Goal: Information Seeking & Learning: Check status

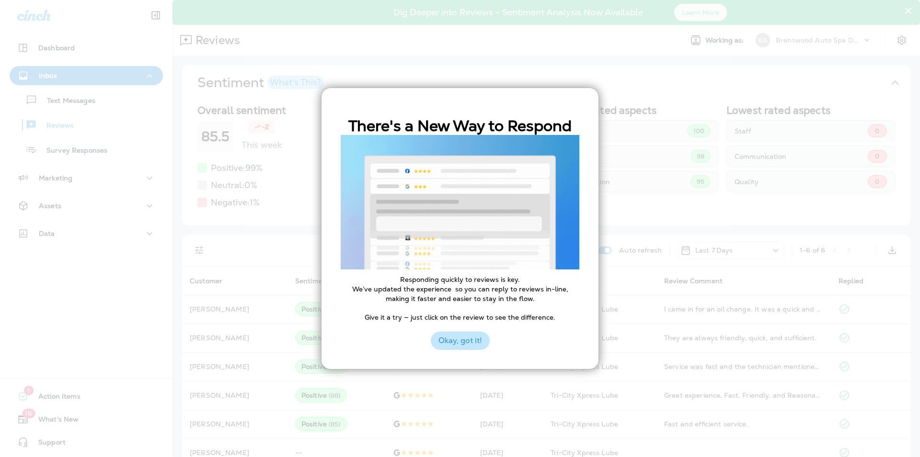
click at [474, 343] on button "Okay, got it!" at bounding box center [460, 341] width 59 height 18
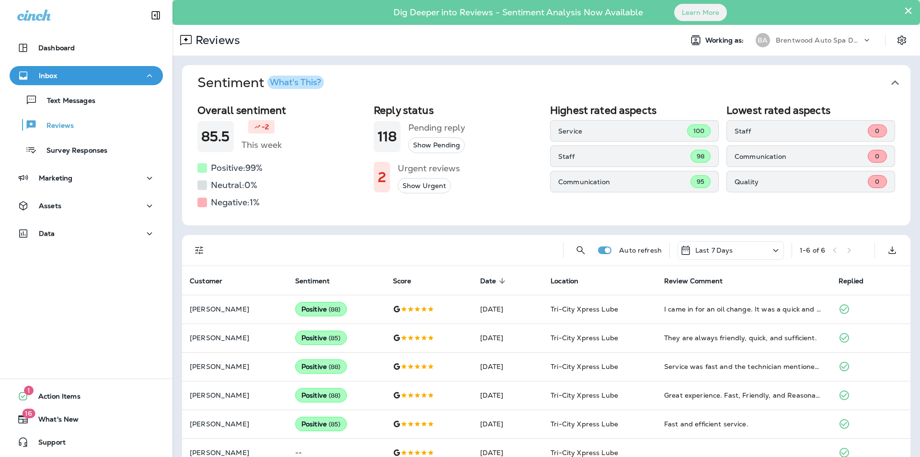
click at [430, 186] on button "Show Urgent" at bounding box center [424, 186] width 53 height 16
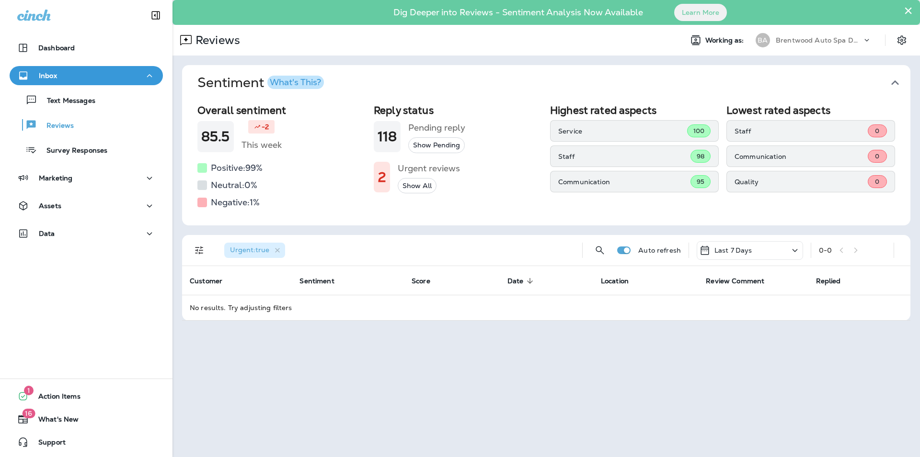
click at [427, 145] on button "Show Pending" at bounding box center [436, 145] width 57 height 16
click at [413, 184] on button "Show All" at bounding box center [417, 186] width 39 height 16
drag, startPoint x: 915, startPoint y: 85, endPoint x: 906, endPoint y: 101, distance: 18.2
drag, startPoint x: 894, startPoint y: 110, endPoint x: 895, endPoint y: 104, distance: 5.5
click at [893, 80] on icon "button" at bounding box center [894, 82] width 15 height 15
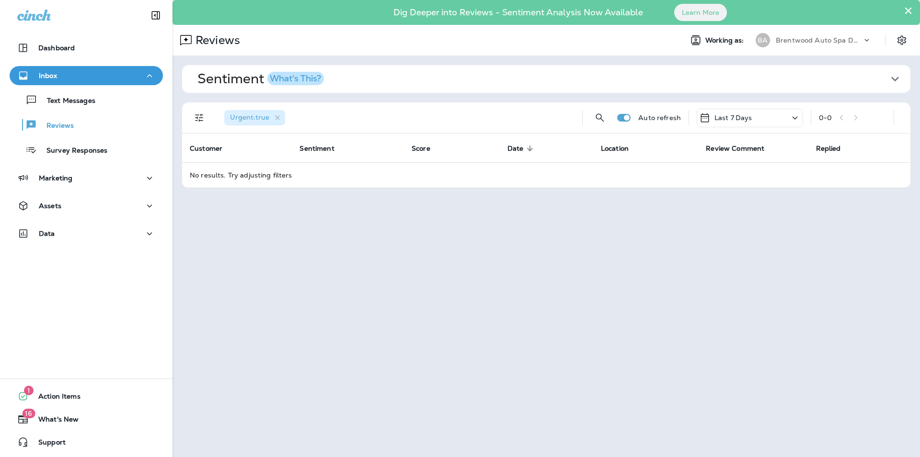
click at [901, 77] on icon "button" at bounding box center [894, 78] width 15 height 15
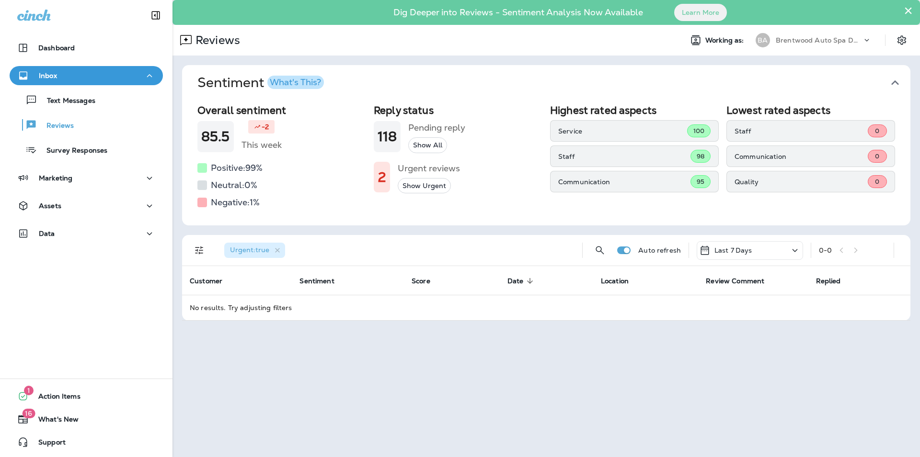
click at [790, 248] on icon at bounding box center [794, 251] width 11 height 12
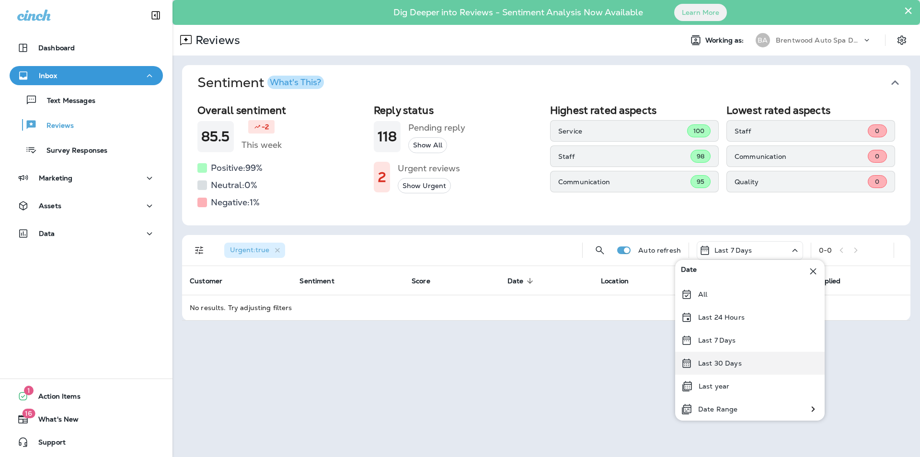
click at [726, 362] on p "Last 30 Days" at bounding box center [720, 364] width 44 height 8
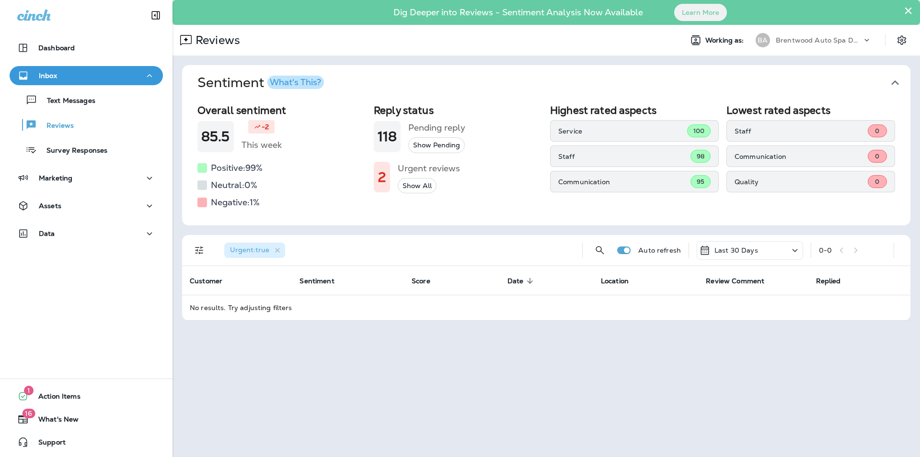
click at [791, 249] on icon at bounding box center [794, 251] width 11 height 12
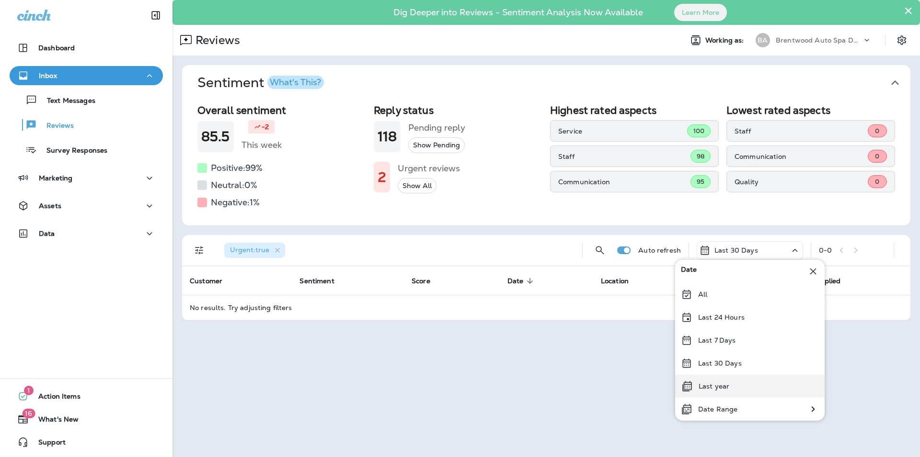
click at [730, 386] on div "Last year" at bounding box center [749, 386] width 149 height 23
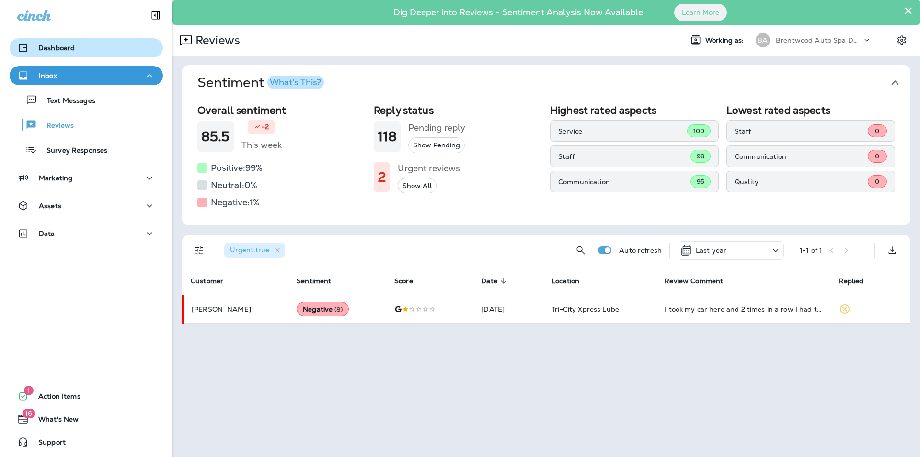
click at [58, 49] on p "Dashboard" at bounding box center [56, 48] width 36 height 8
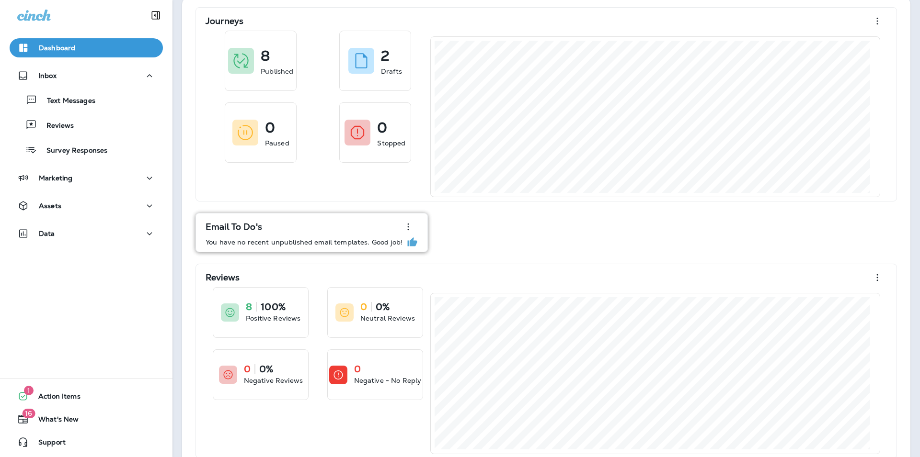
scroll to position [88, 0]
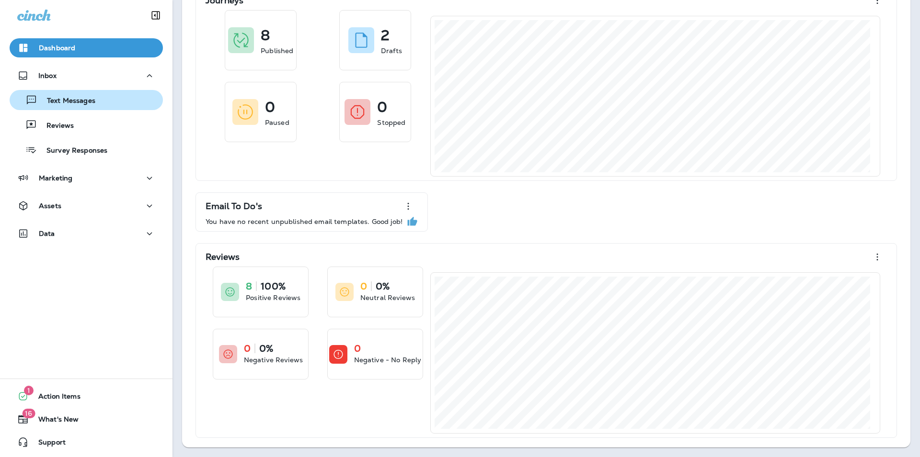
click at [44, 91] on button "Text Messages" at bounding box center [86, 100] width 153 height 20
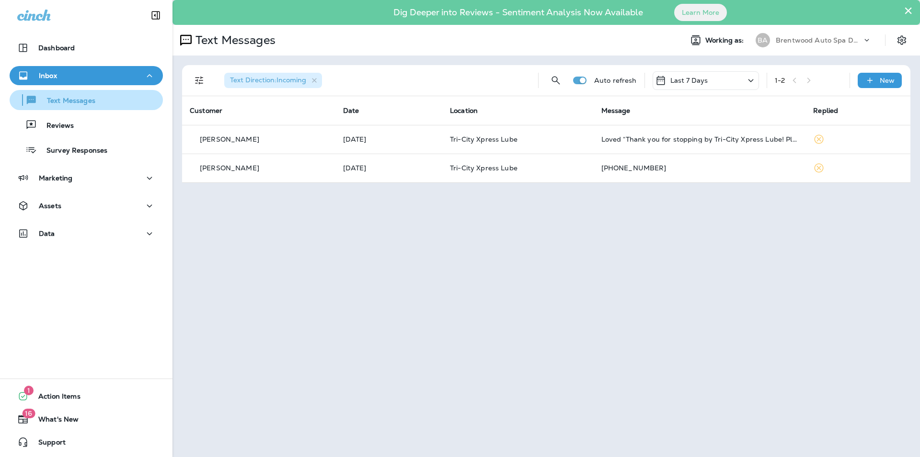
click at [62, 103] on p "Text Messages" at bounding box center [66, 101] width 58 height 9
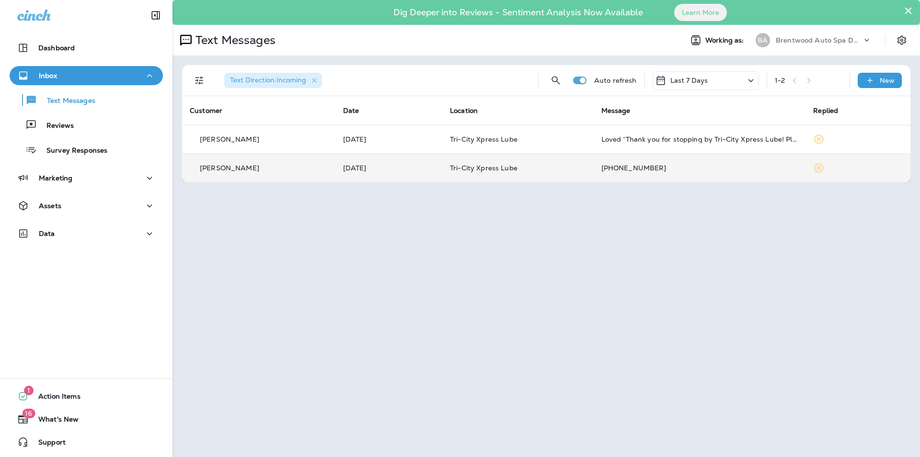
click at [637, 167] on div "[PHONE_NUMBER]" at bounding box center [699, 168] width 197 height 8
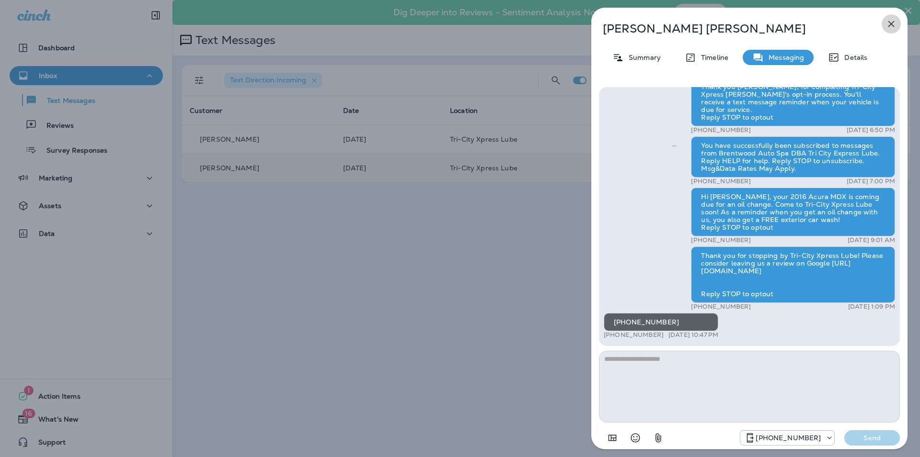
click at [886, 21] on icon "button" at bounding box center [890, 23] width 11 height 11
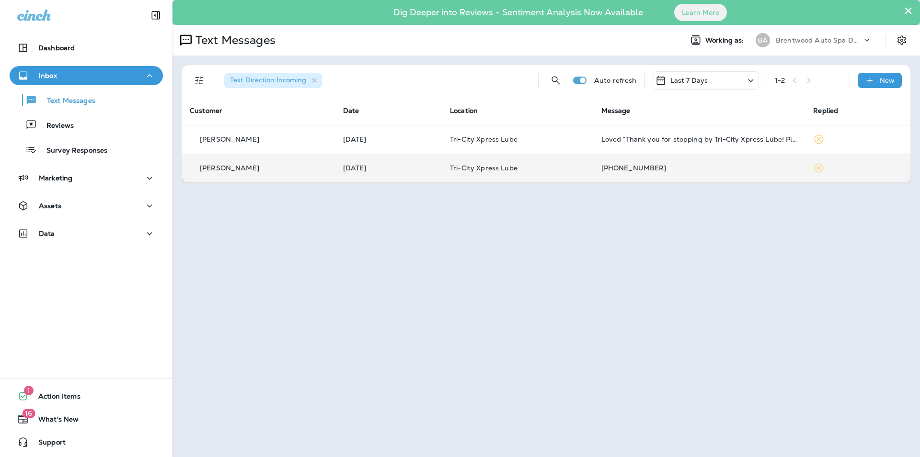
click at [743, 80] on div "Last 7 Days" at bounding box center [705, 80] width 106 height 19
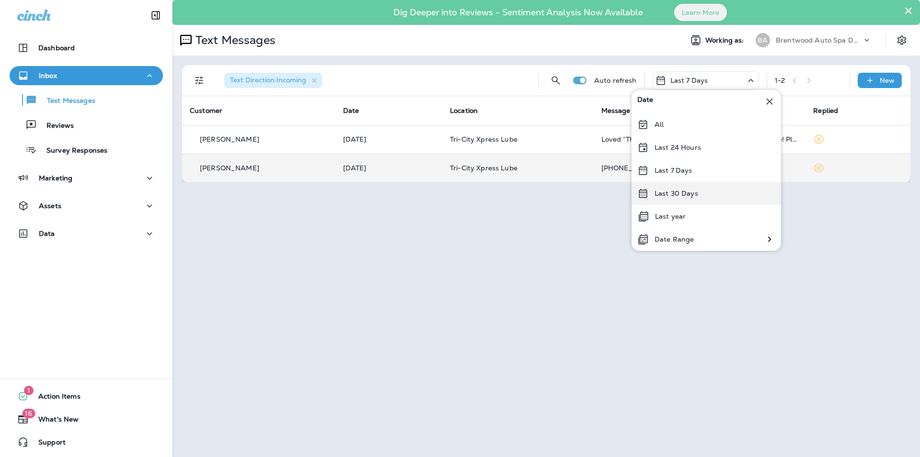
click at [690, 195] on p "Last 30 Days" at bounding box center [676, 194] width 44 height 8
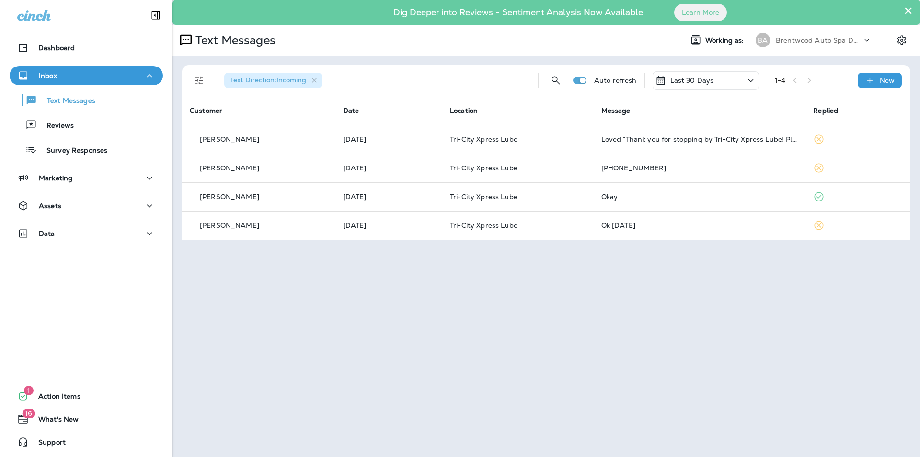
click at [735, 80] on div "Last 30 Days" at bounding box center [705, 80] width 106 height 19
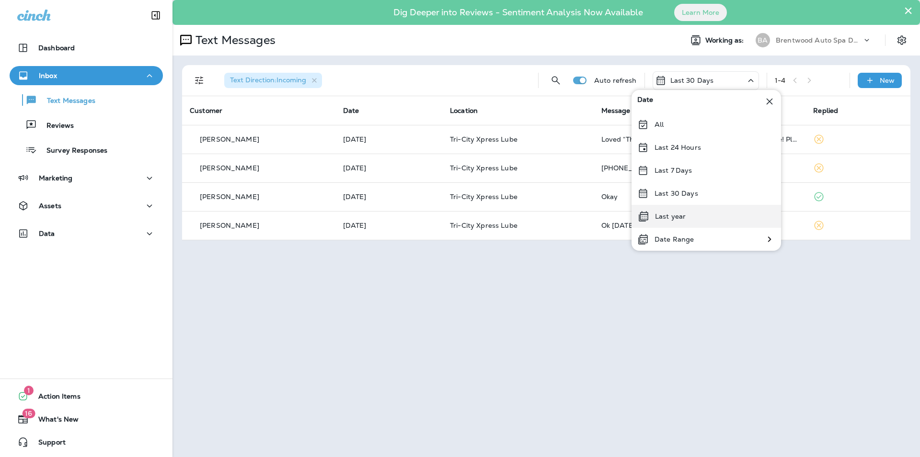
click at [702, 214] on div "Last year" at bounding box center [705, 216] width 149 height 23
